Goal: Find specific fact: Find specific fact

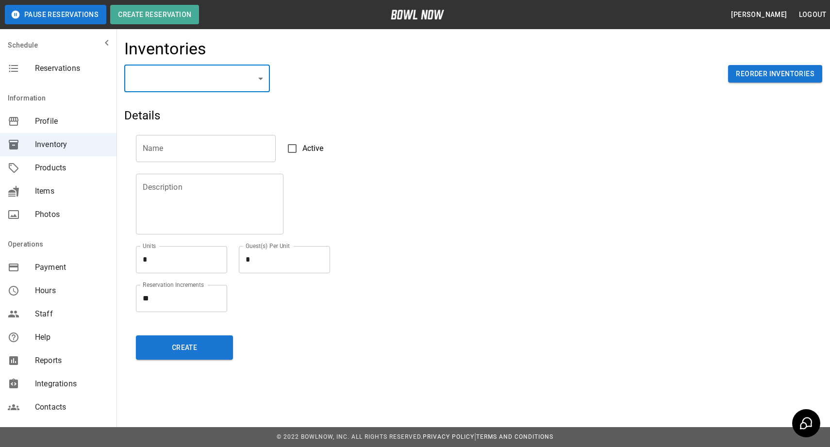
scroll to position [101, 0]
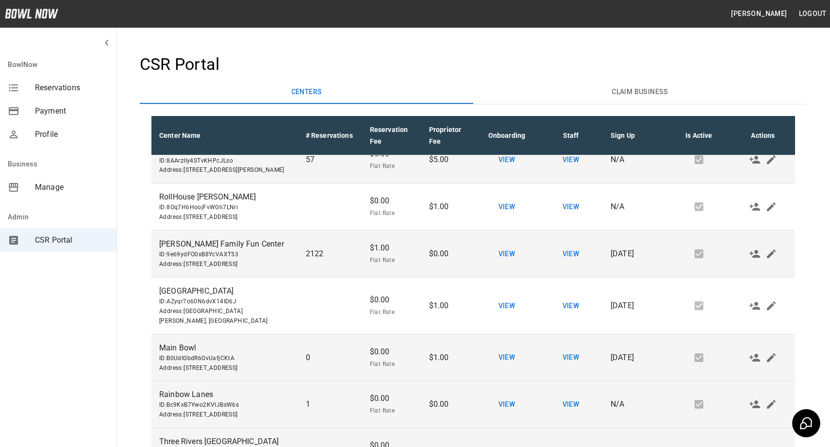
scroll to position [141, 0]
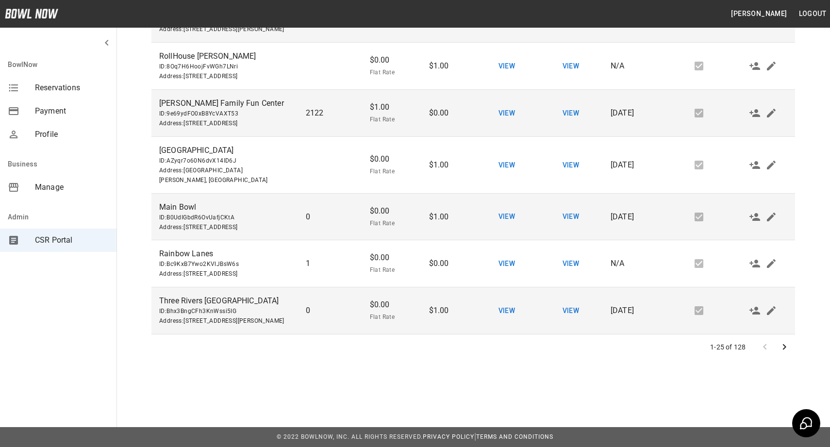
click at [789, 343] on icon "Go to next page" at bounding box center [785, 347] width 12 height 12
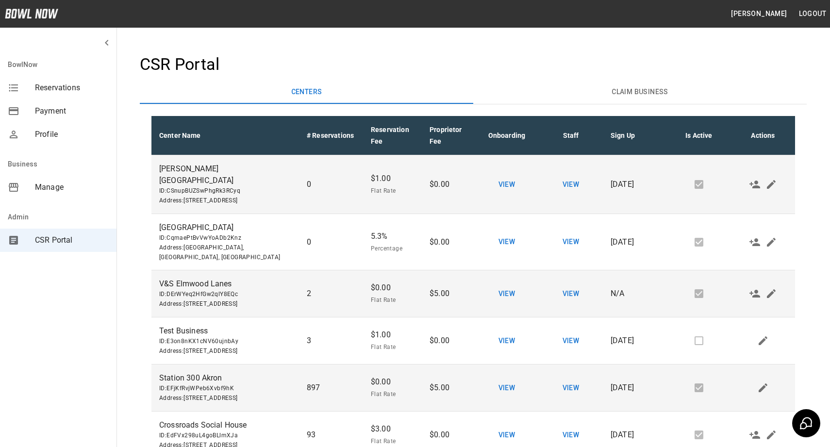
scroll to position [1035, 0]
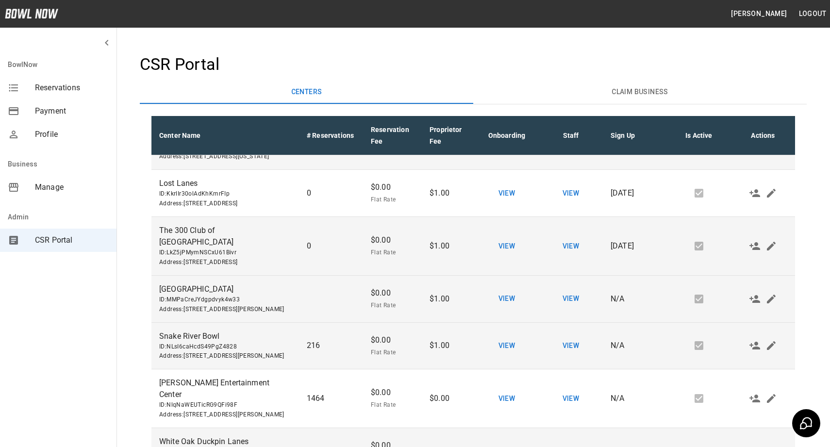
click at [233, 302] on span "ID: MMPaCreJYdgpdvyk4w33" at bounding box center [225, 300] width 132 height 10
copy span "MMPaCreJYdgpdvyk4w33"
